Goal: Navigation & Orientation: Understand site structure

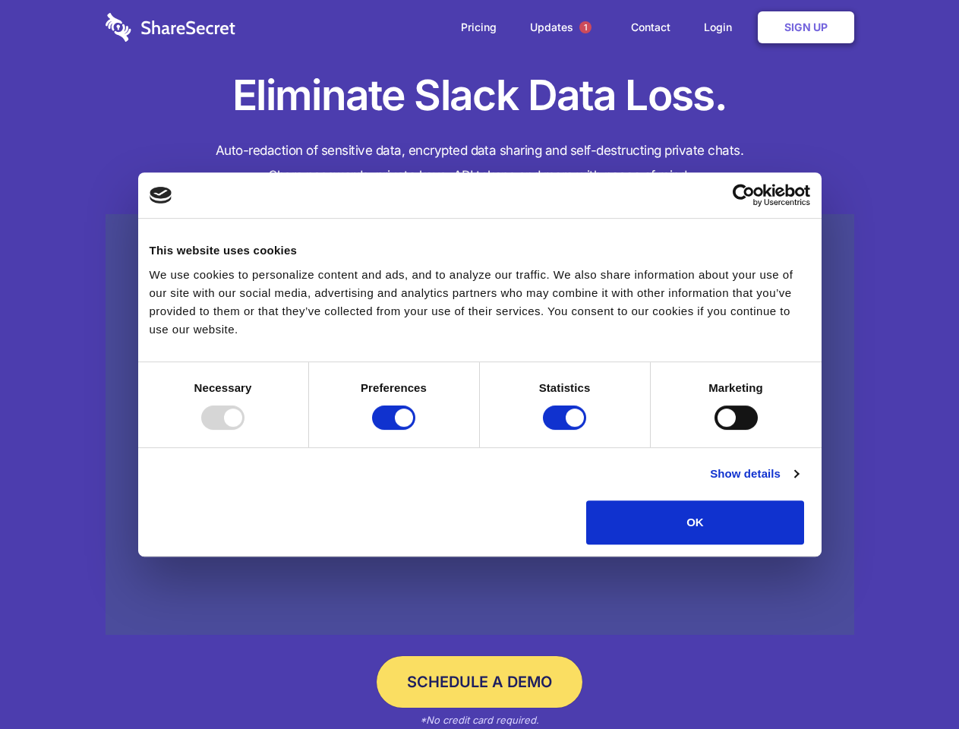
click at [245, 430] on div at bounding box center [222, 418] width 43 height 24
click at [415, 430] on input "Preferences" at bounding box center [393, 418] width 43 height 24
checkbox input "false"
click at [567, 430] on input "Statistics" at bounding box center [564, 418] width 43 height 24
checkbox input "false"
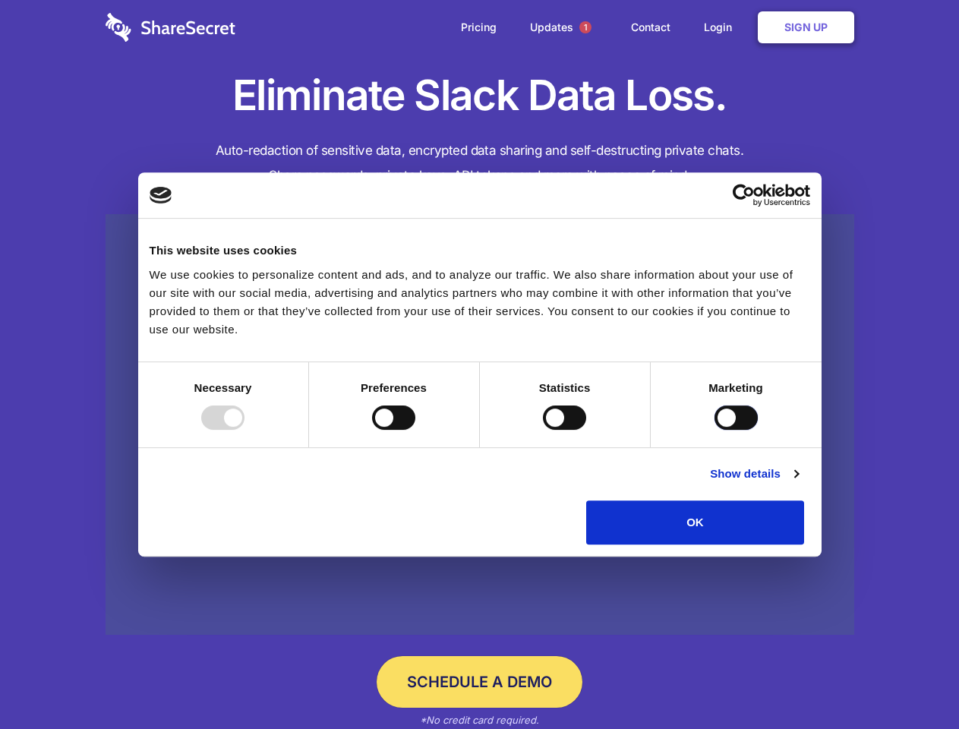
click at [715, 430] on input "Marketing" at bounding box center [736, 418] width 43 height 24
checkbox input "true"
